Goal: Check status: Check status

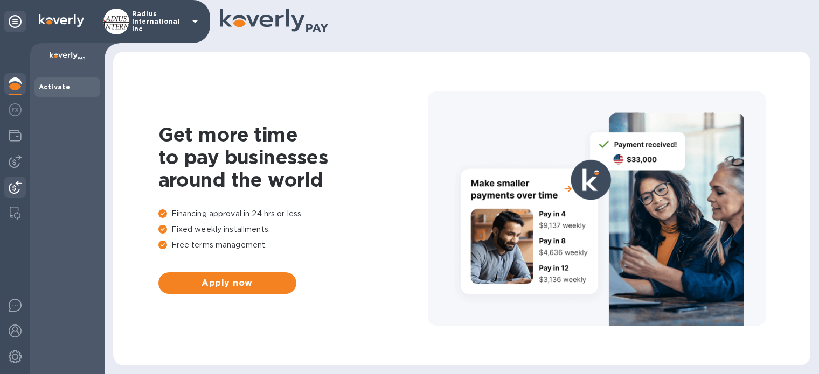
drag, startPoint x: 18, startPoint y: 162, endPoint x: 23, endPoint y: 185, distance: 23.7
click at [18, 162] on img at bounding box center [15, 161] width 13 height 13
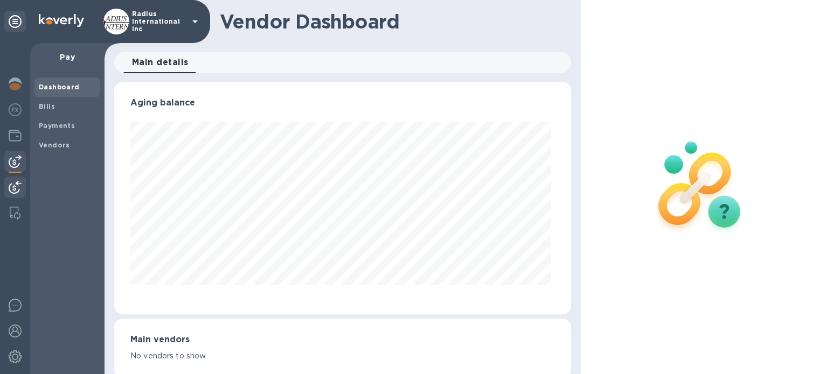
scroll to position [233, 453]
click at [15, 185] on img at bounding box center [15, 187] width 13 height 13
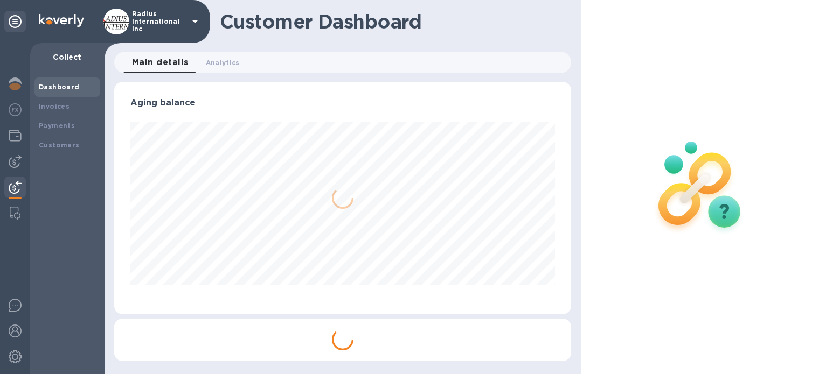
scroll to position [538552, 538328]
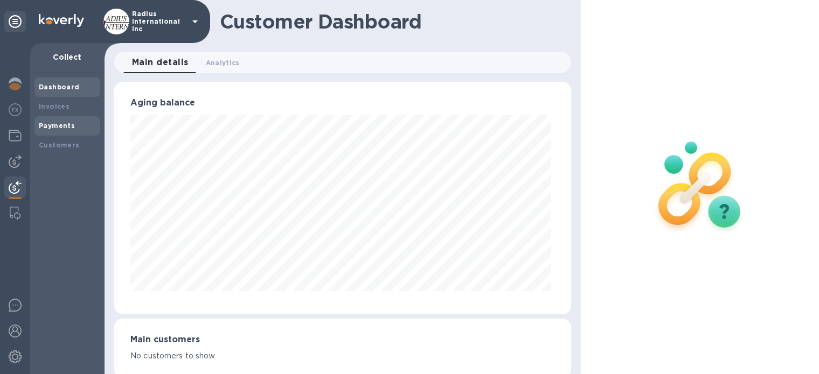
click at [69, 127] on b "Payments" at bounding box center [57, 126] width 36 height 8
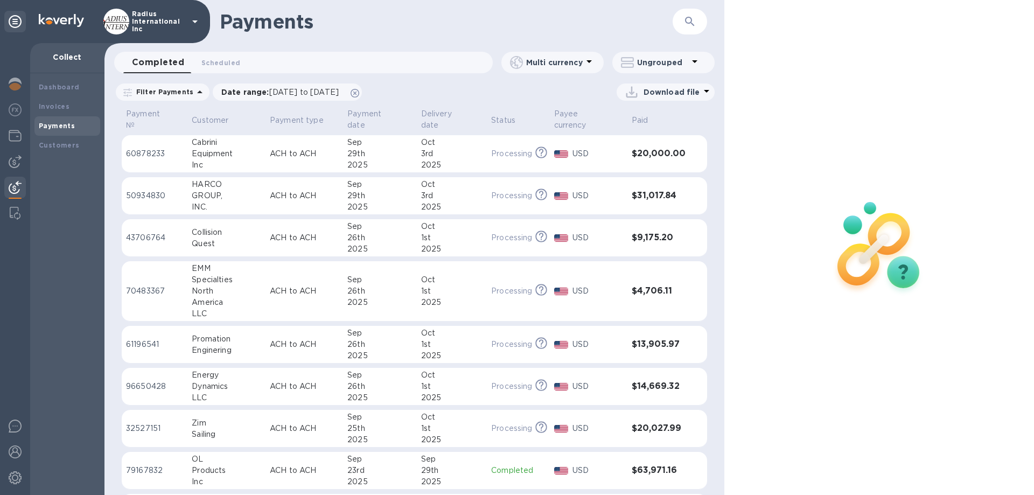
drag, startPoint x: 290, startPoint y: 192, endPoint x: 338, endPoint y: 185, distance: 48.5
click at [290, 192] on td "ACH to ACH" at bounding box center [305, 196] width 78 height 38
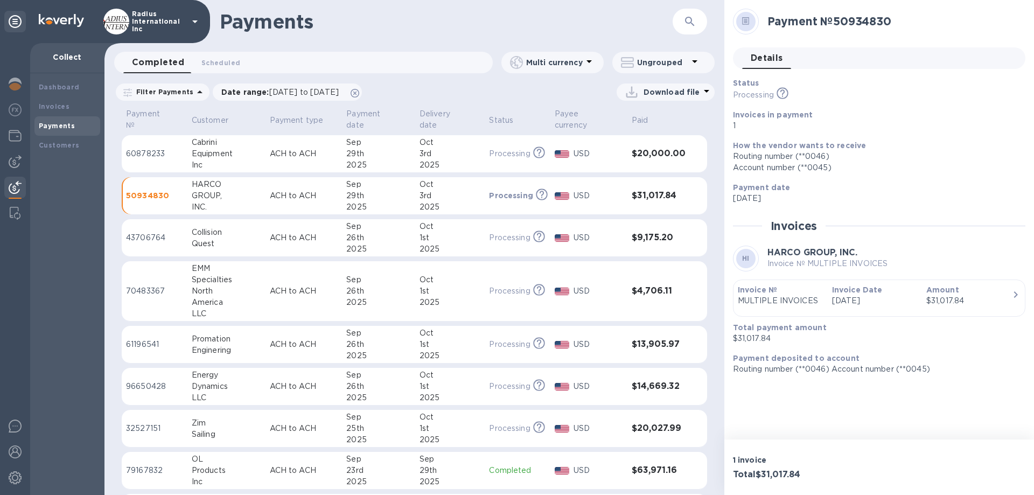
click at [818, 298] on p "[DATE]" at bounding box center [875, 300] width 86 height 11
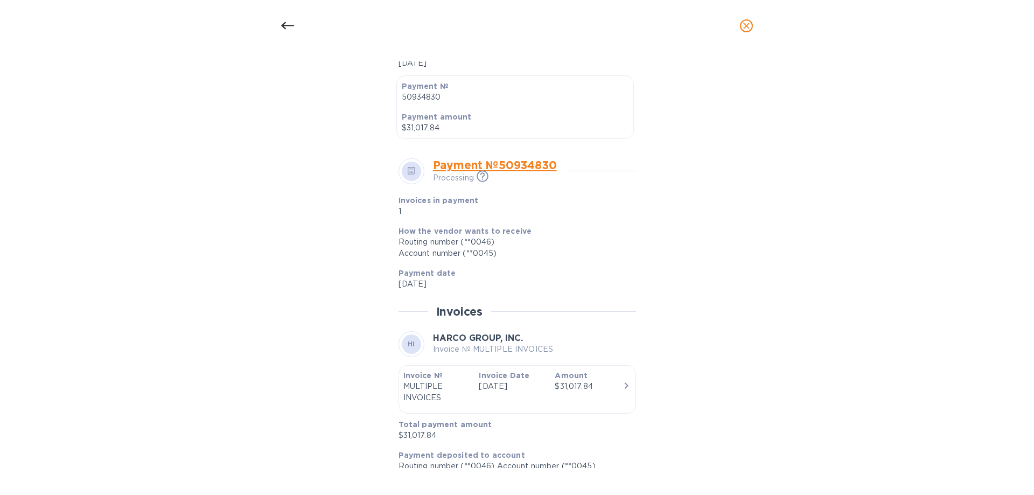
scroll to position [298, 0]
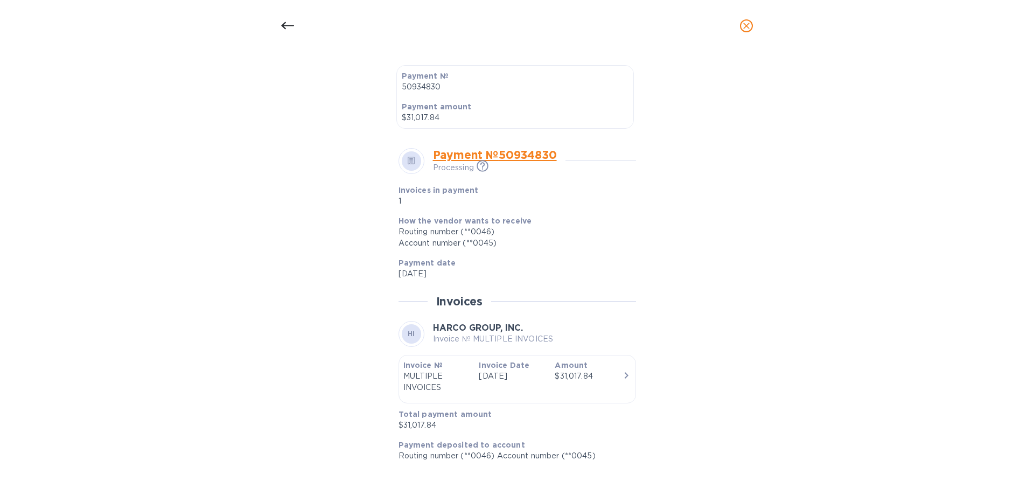
drag, startPoint x: 871, startPoint y: 114, endPoint x: 942, endPoint y: 14, distance: 123.2
click at [818, 91] on div "Invoice details HI HARCO GROUP, INC. Invoice № MULTIPLE INVOICES Completed Deta…" at bounding box center [517, 273] width 1034 height 443
